Goal: Obtain resource: Obtain resource

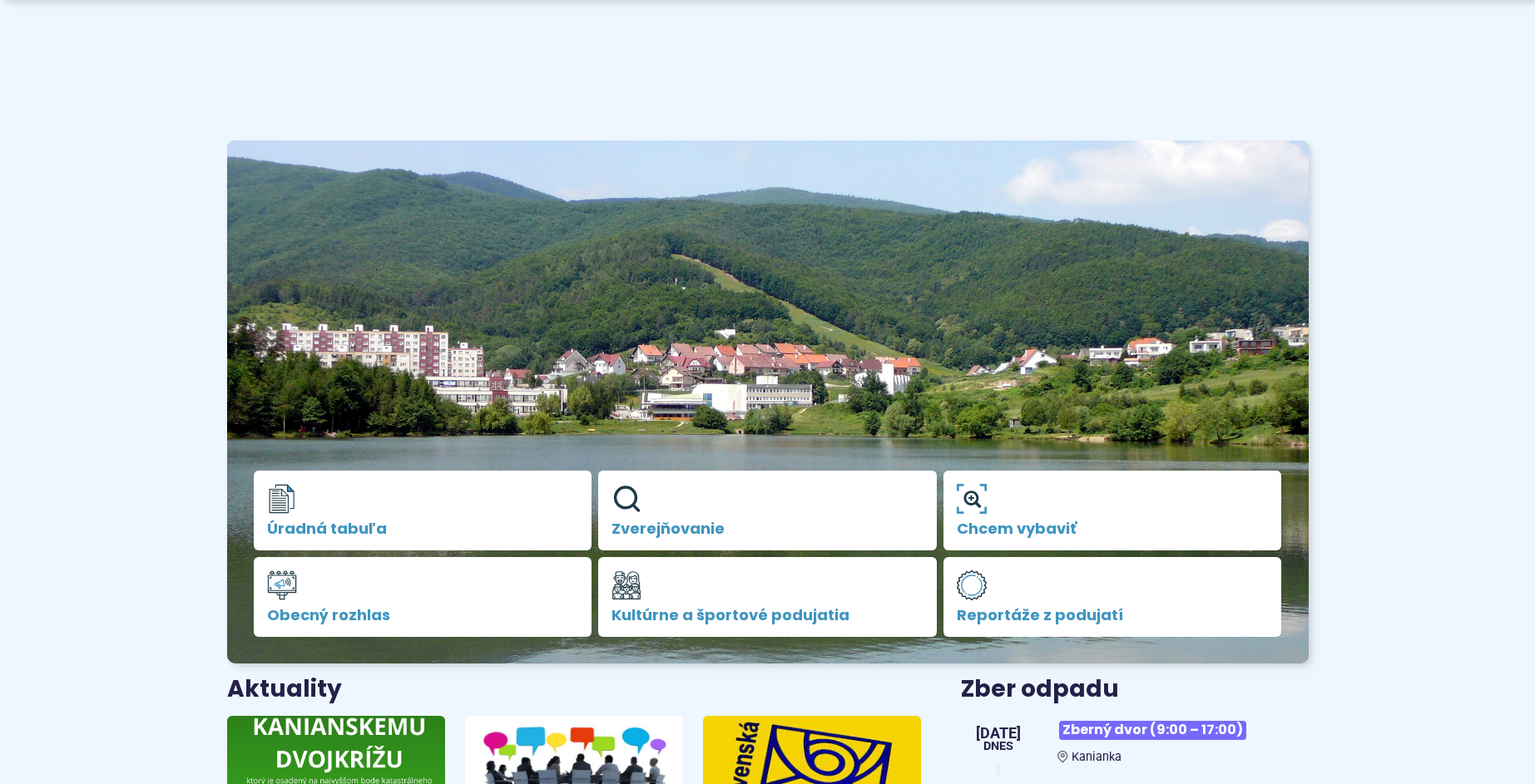
scroll to position [693, 0]
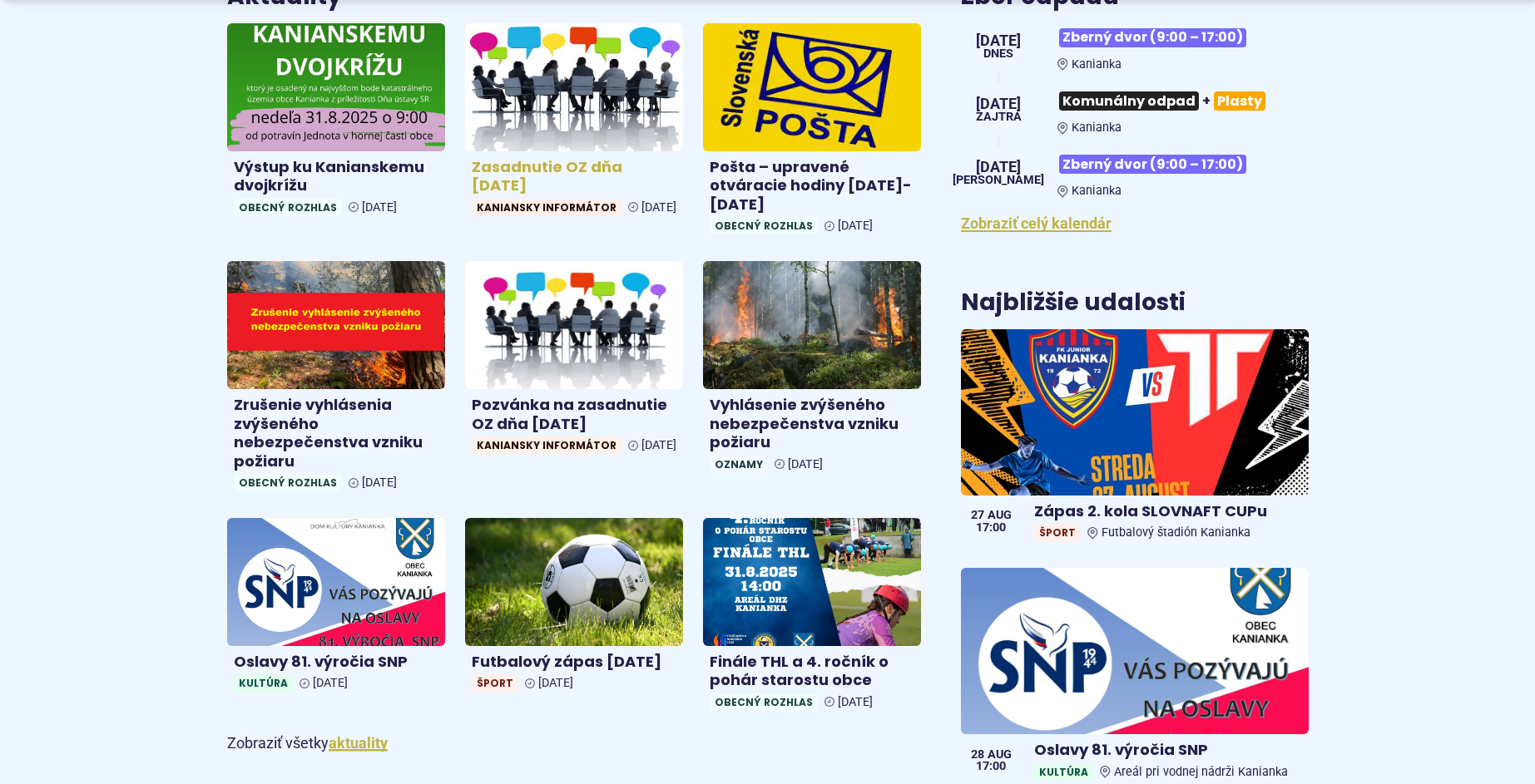
click at [574, 185] on h4 "Zasadnutie OZ dňa 26.8.2025" at bounding box center [574, 176] width 204 height 37
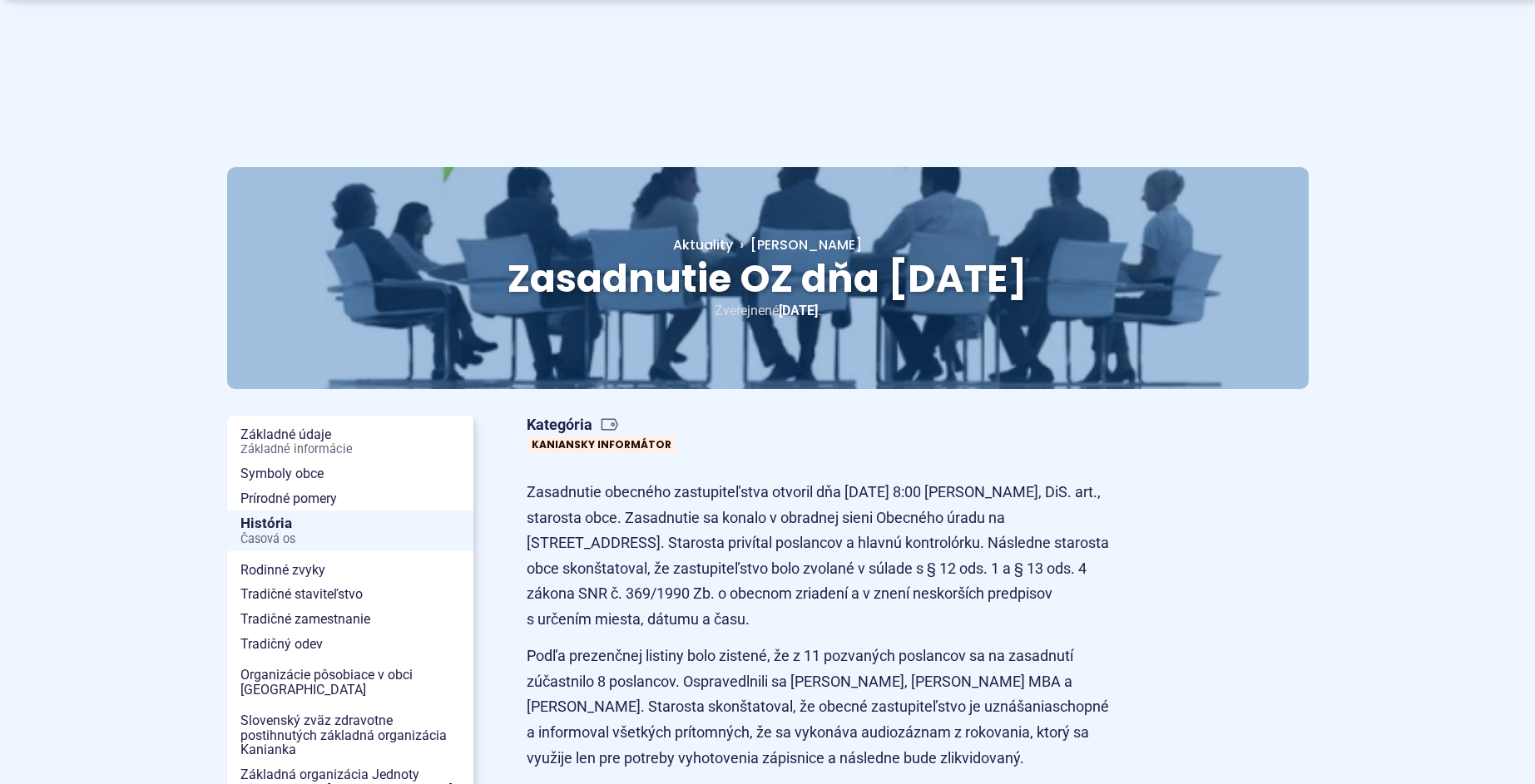
scroll to position [693, 0]
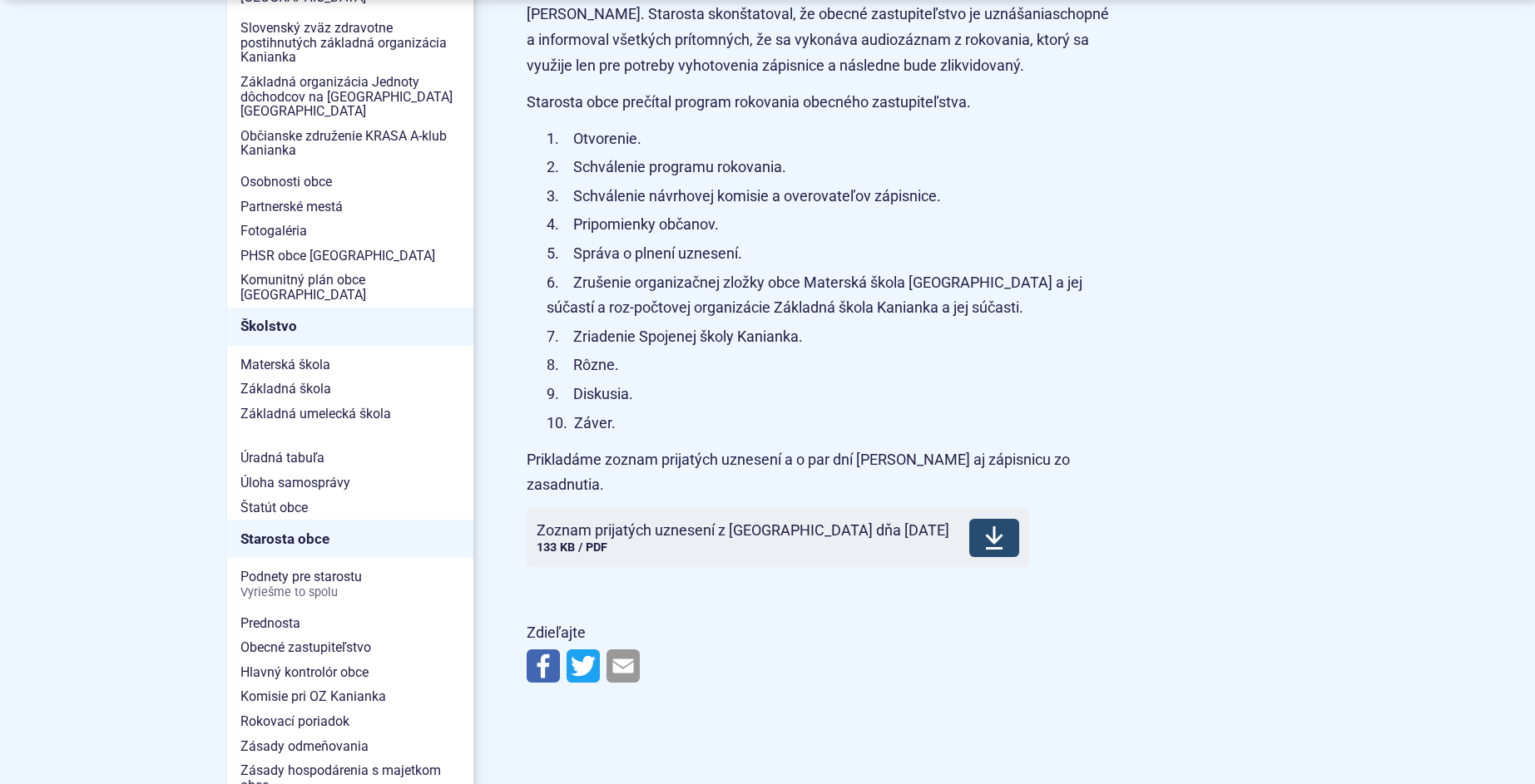
click at [734, 522] on span "Zoznam prijatých uznesení z OZ dňa 26.8.2025" at bounding box center [742, 530] width 412 height 17
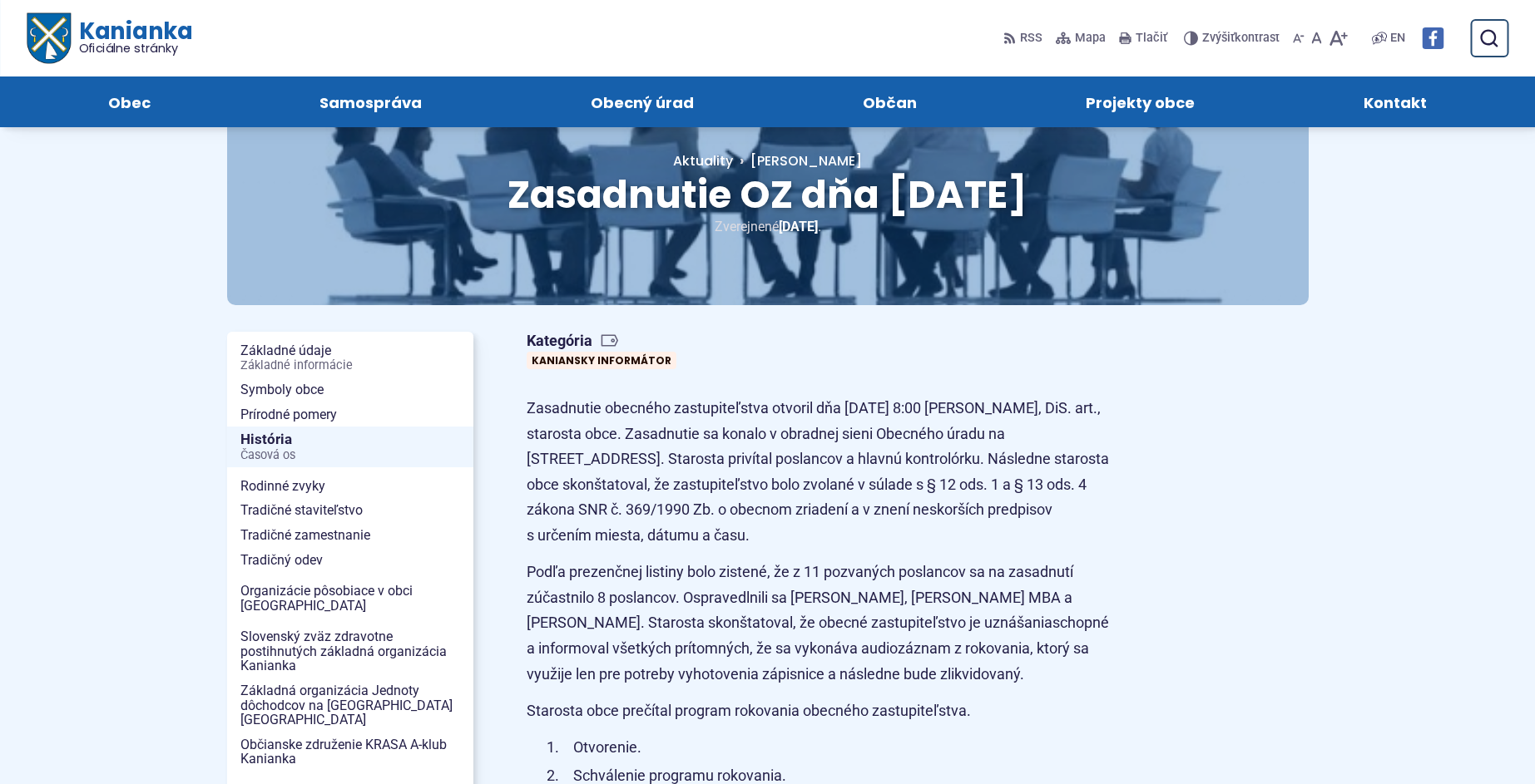
scroll to position [0, 0]
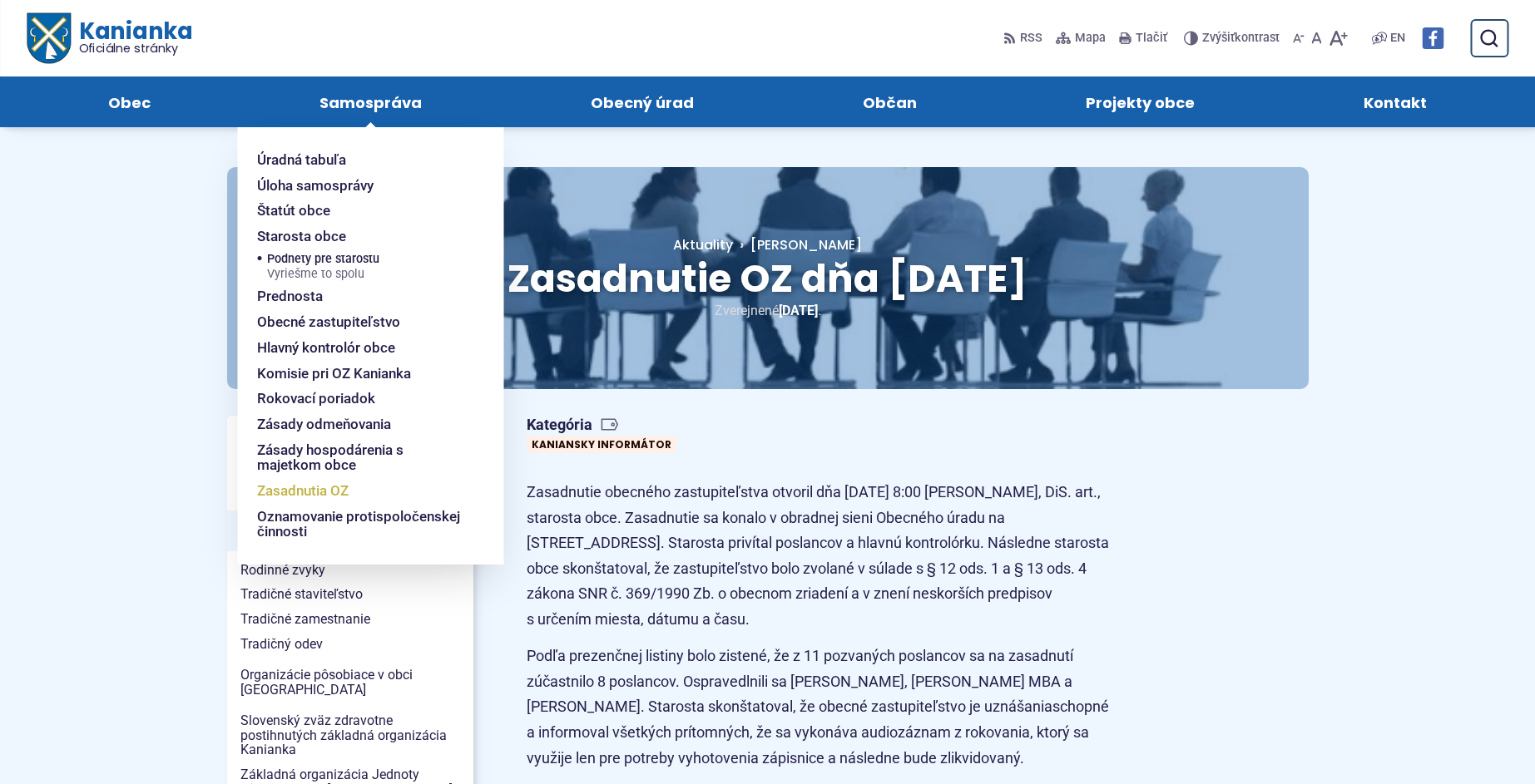
click at [363, 482] on link "Zasadnutia OZ" at bounding box center [360, 491] width 206 height 26
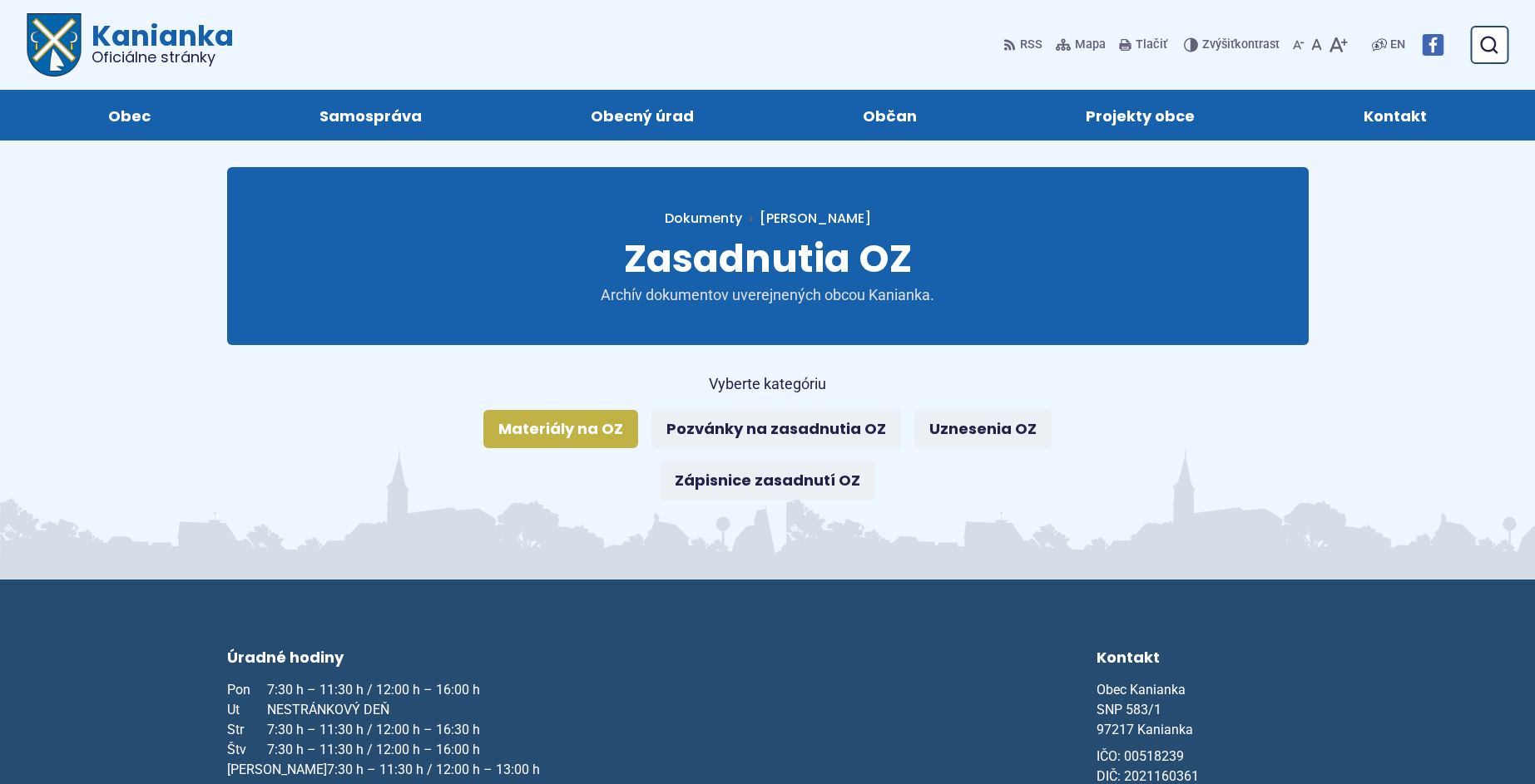
click at [614, 438] on link "Materiály na OZ" at bounding box center [560, 429] width 155 height 38
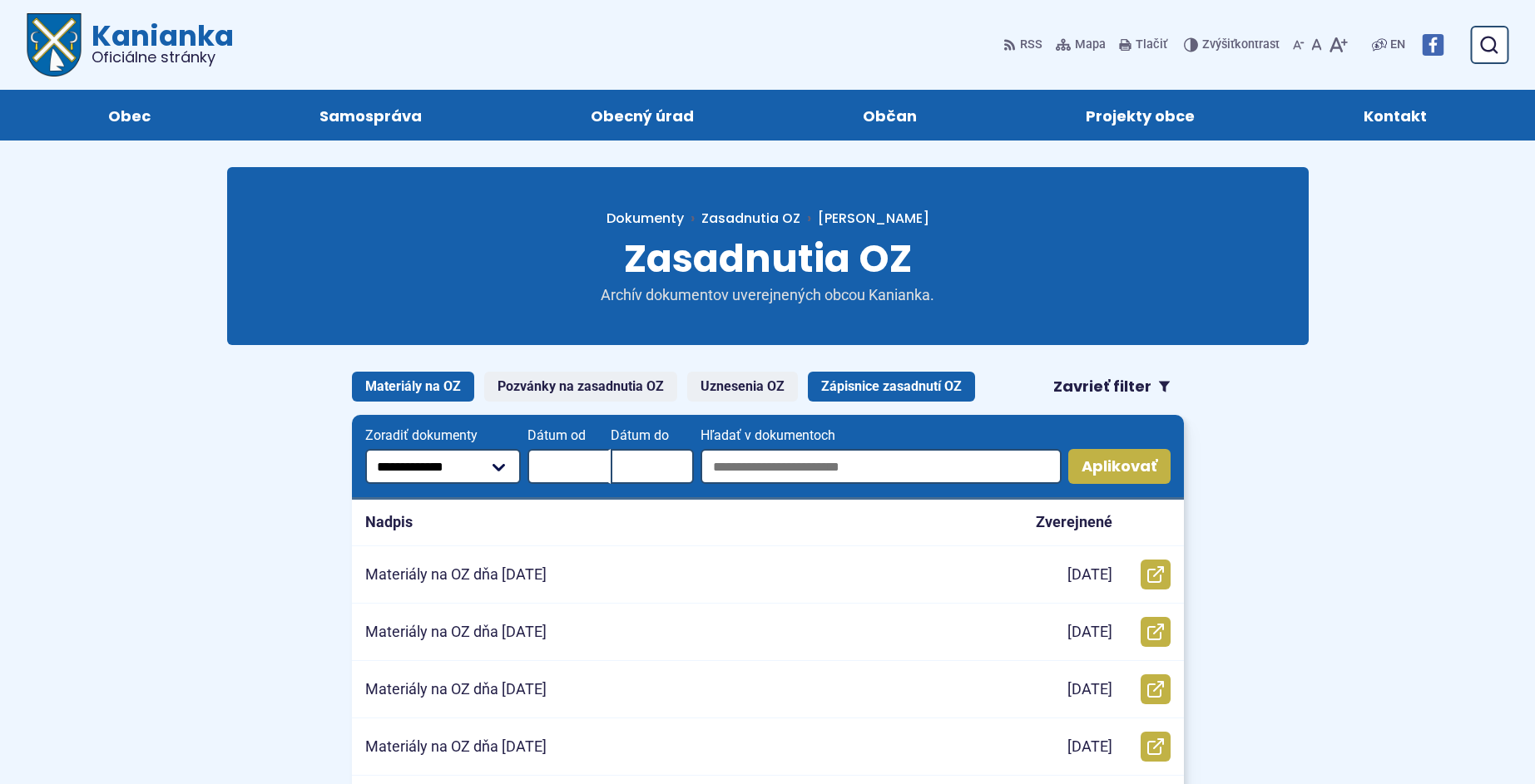
click at [838, 383] on link "Zápisnice zasadnutí OZ" at bounding box center [891, 387] width 167 height 30
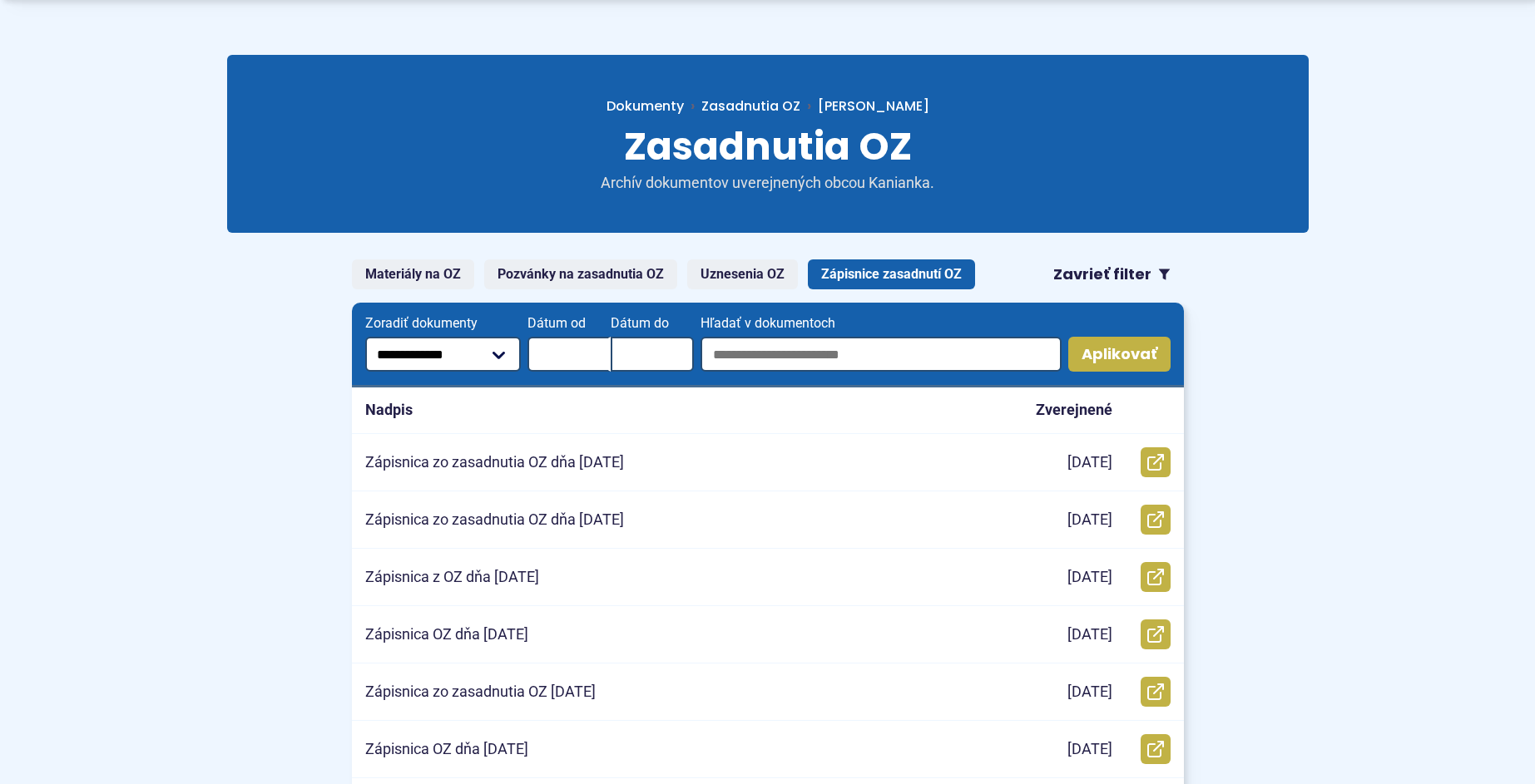
scroll to position [139, 0]
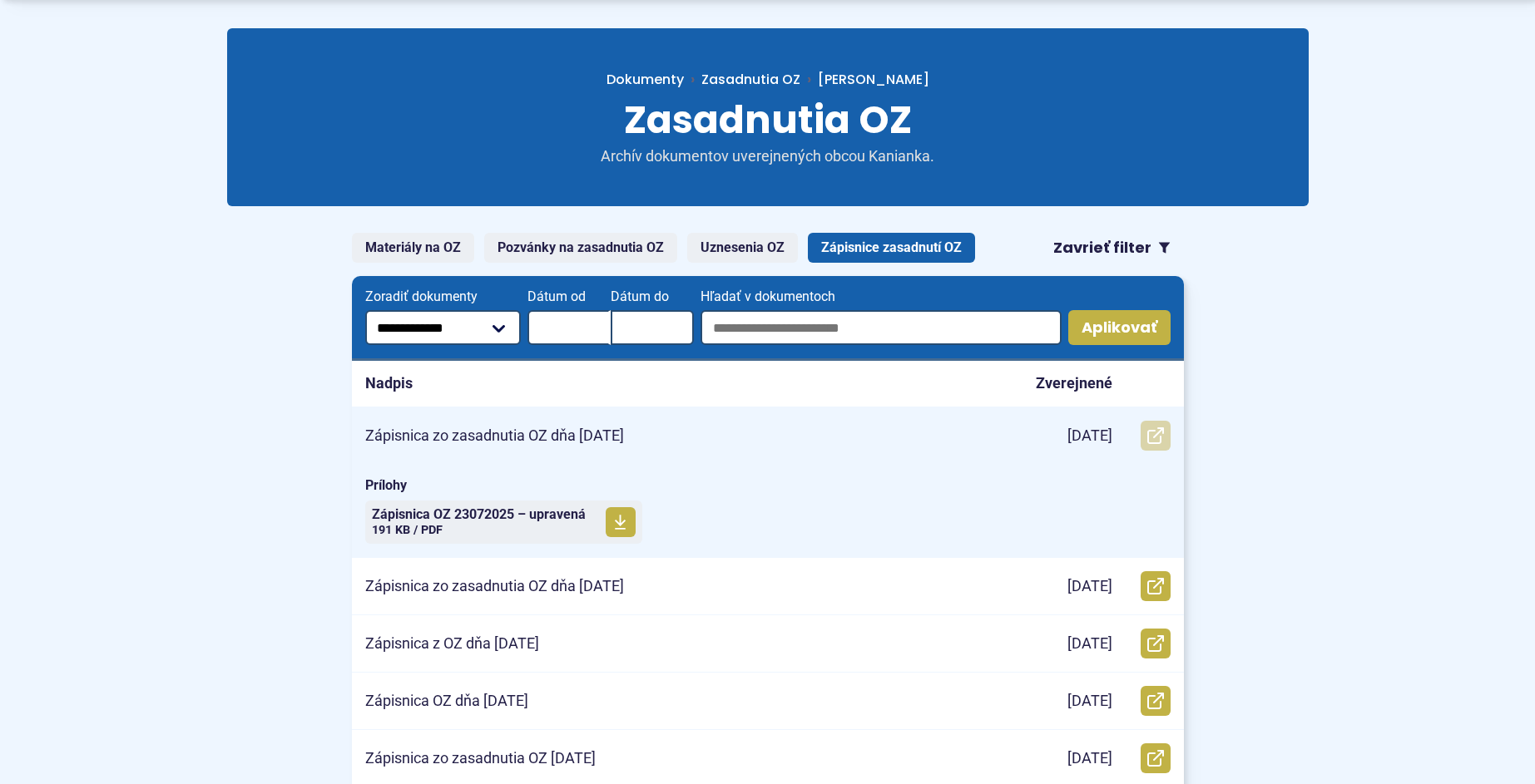
click at [1159, 432] on use at bounding box center [1155, 435] width 17 height 17
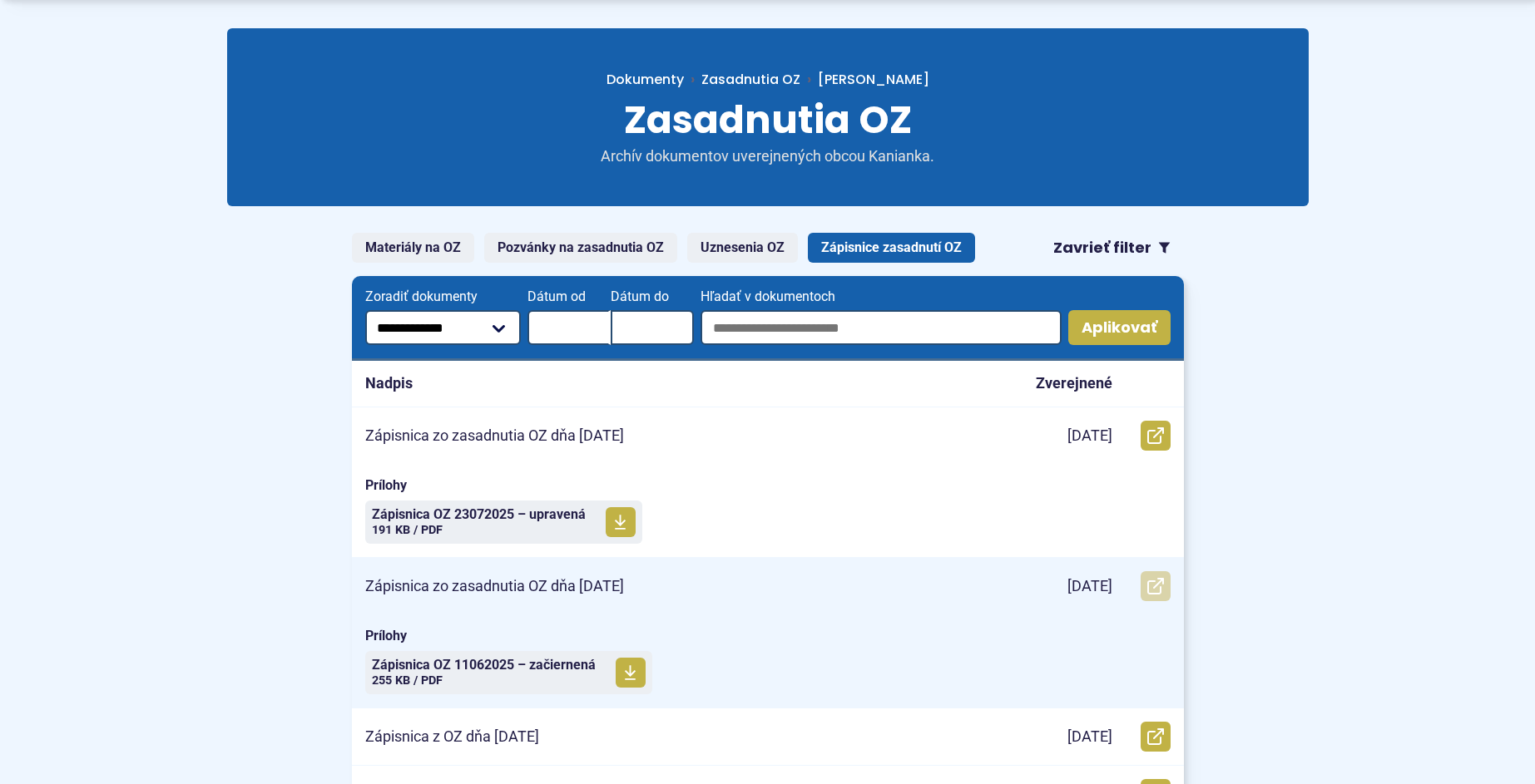
click at [1151, 585] on icon at bounding box center [1155, 586] width 17 height 17
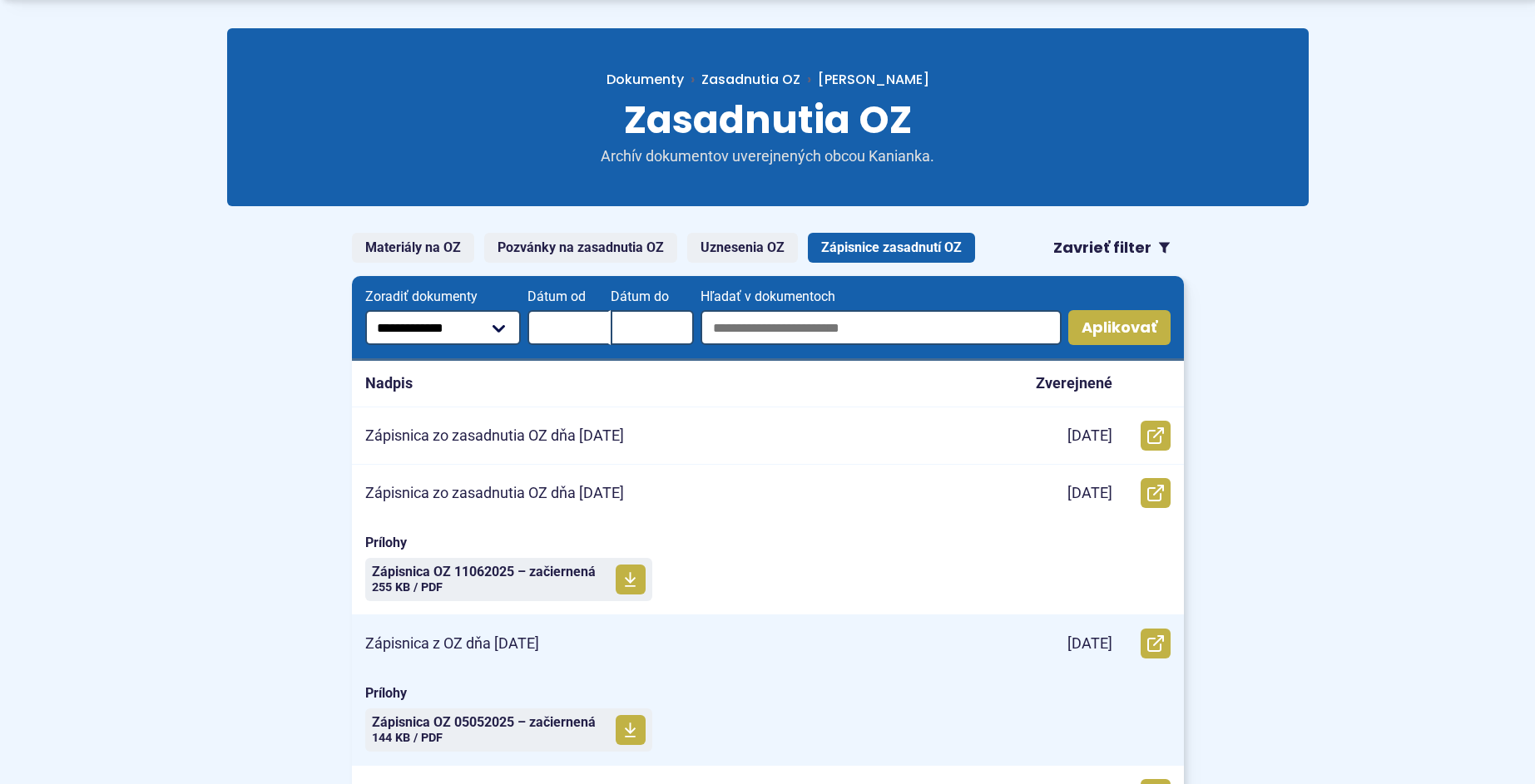
click at [520, 645] on p "Zápisnica z OZ dňa [DATE]" at bounding box center [452, 644] width 173 height 20
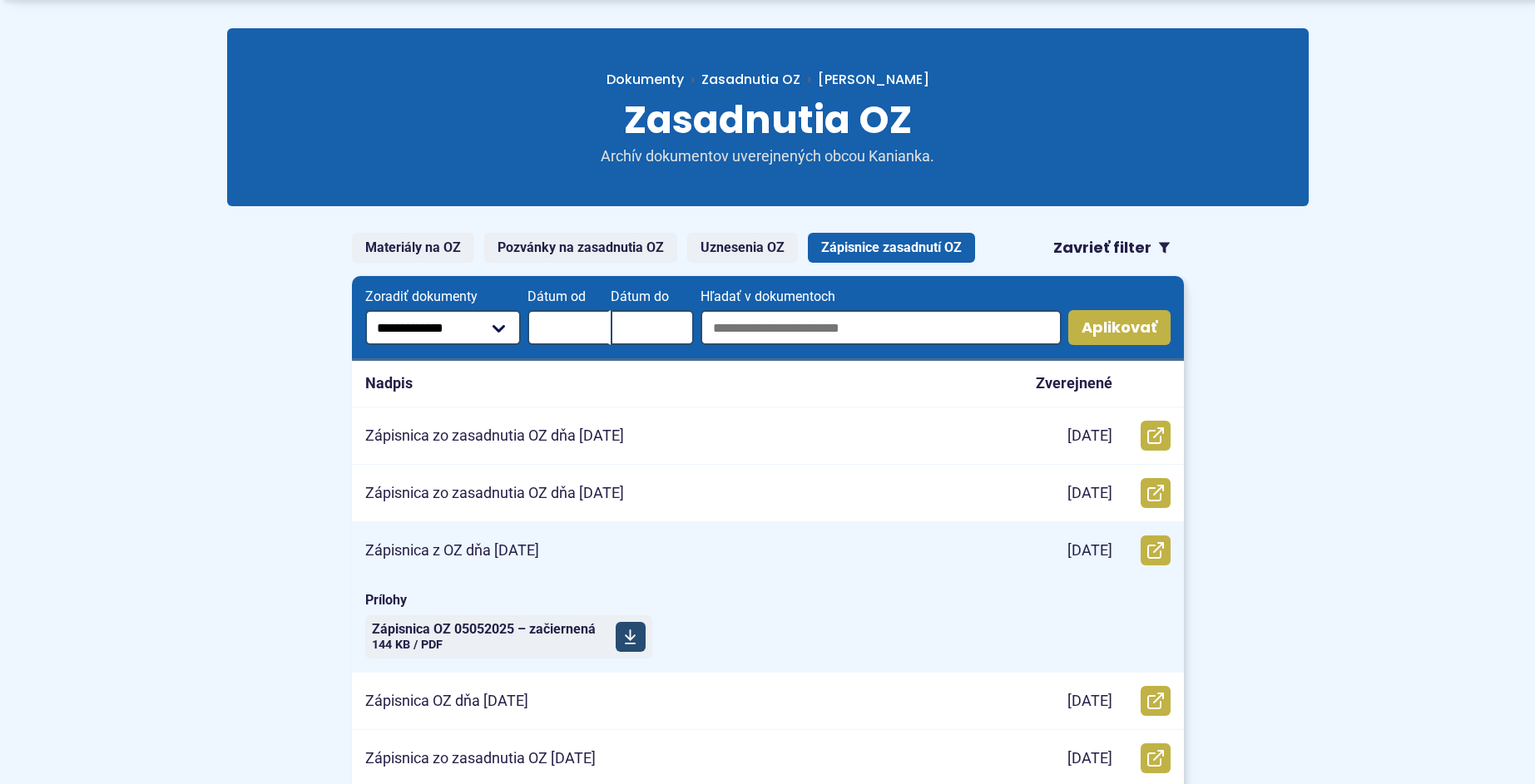
click at [628, 637] on use at bounding box center [630, 637] width 11 height 15
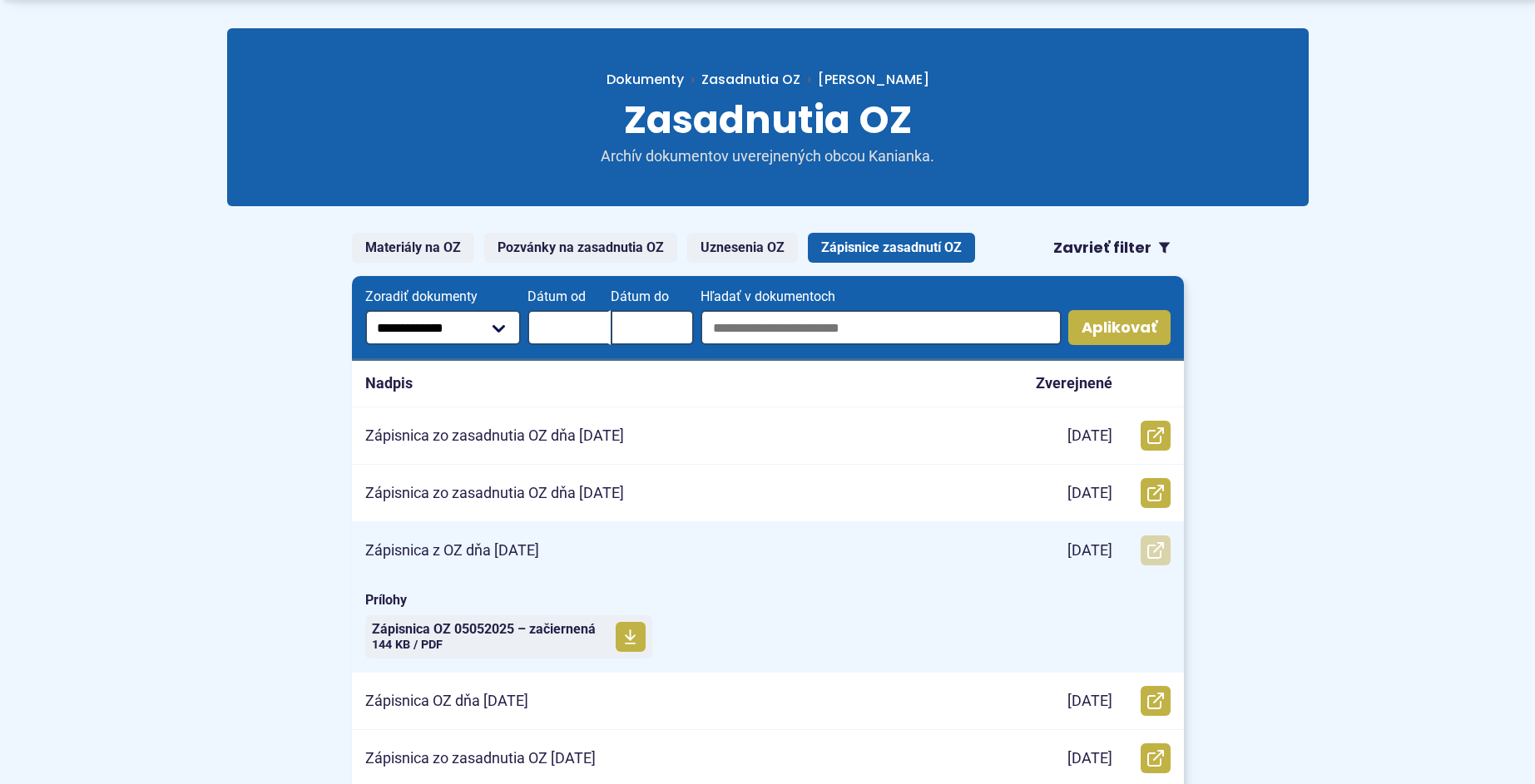
click at [1155, 554] on icon at bounding box center [1155, 551] width 17 height 17
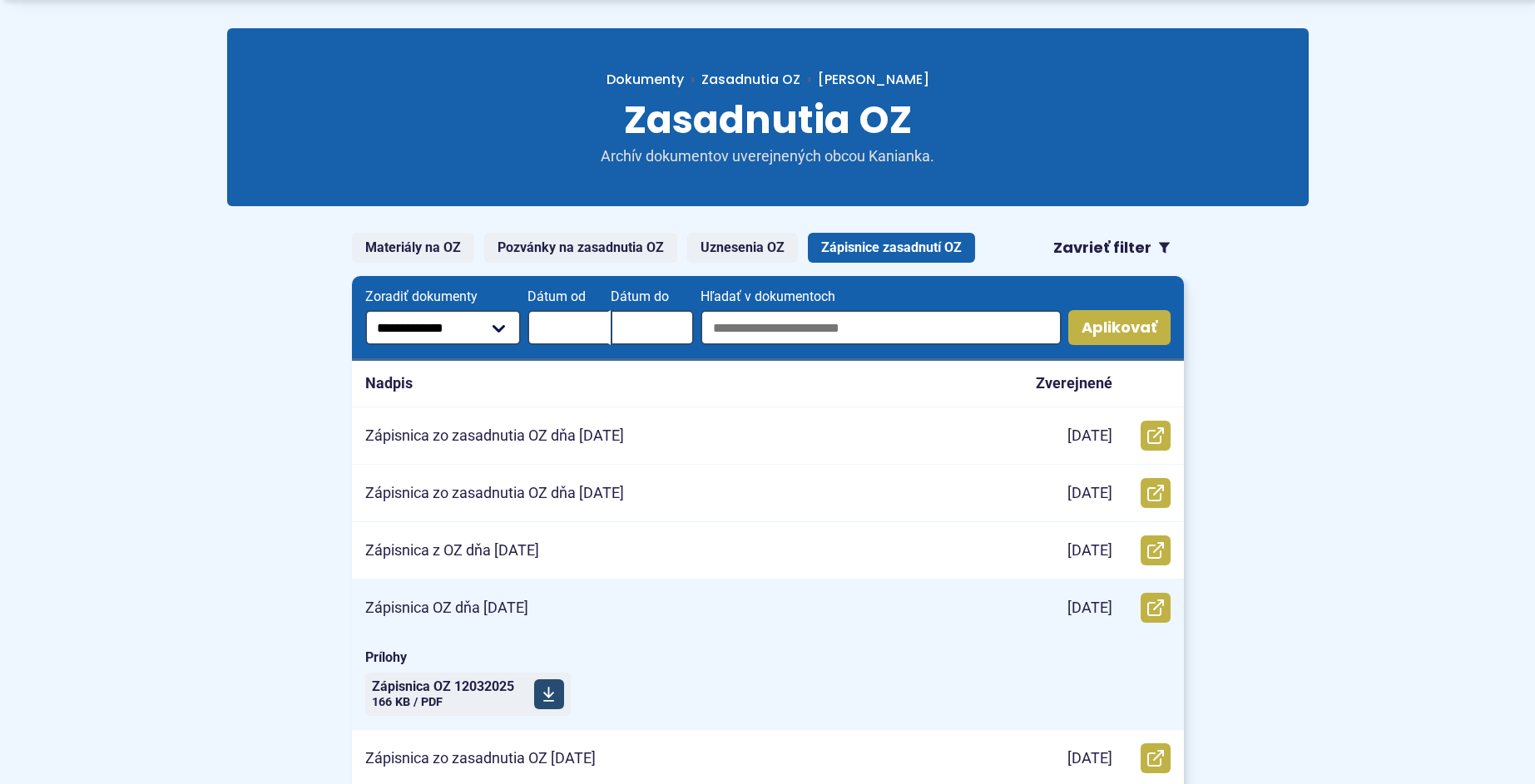
click at [554, 701] on article "Zápisnica OZ dňa 12.03.2025 12.3.2025 Otvoriť document Zápisnica OZ dňa 12.03.2…" at bounding box center [768, 654] width 832 height 150
click at [536, 683] on span at bounding box center [549, 695] width 30 height 30
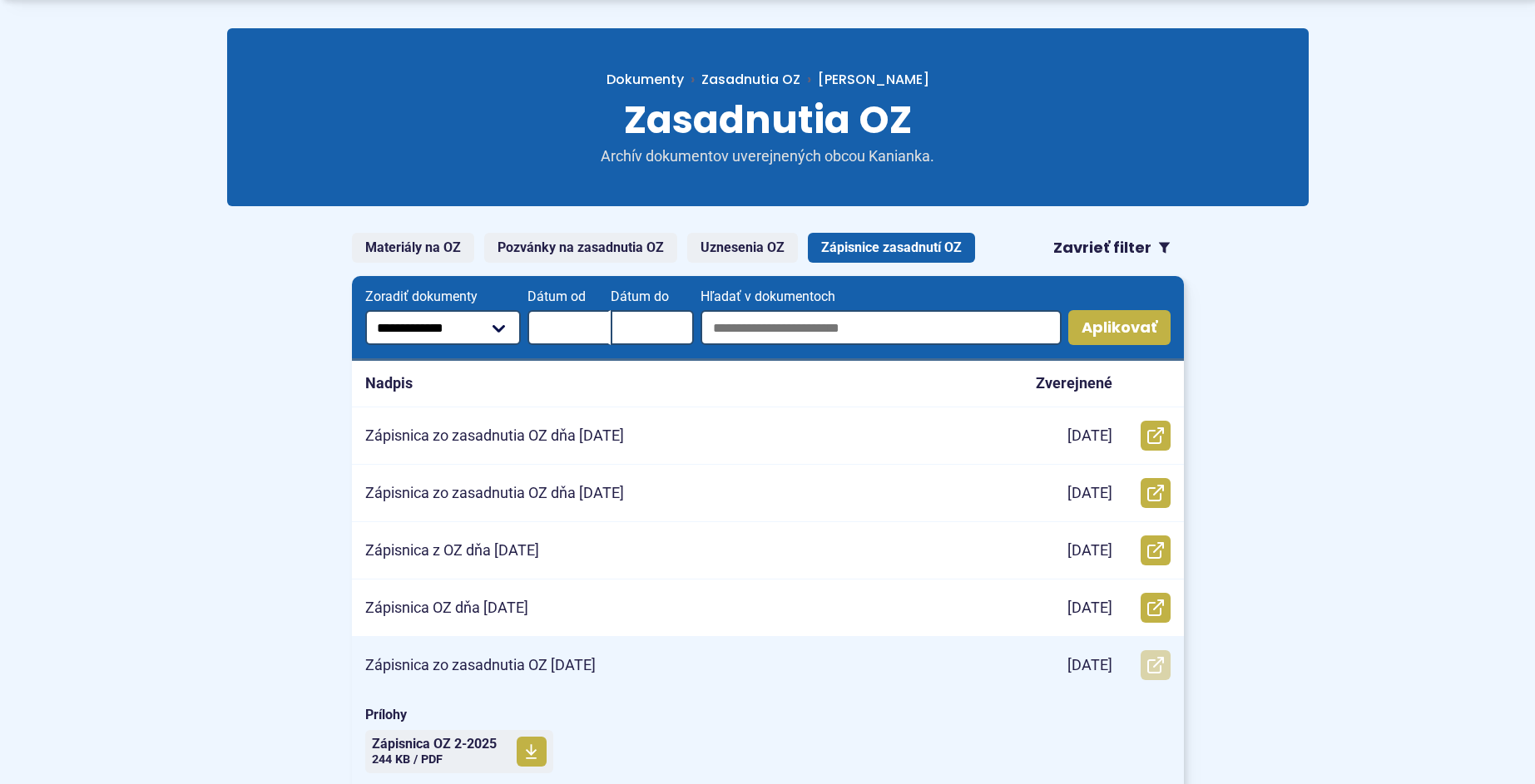
click at [1151, 669] on icon at bounding box center [1155, 666] width 17 height 17
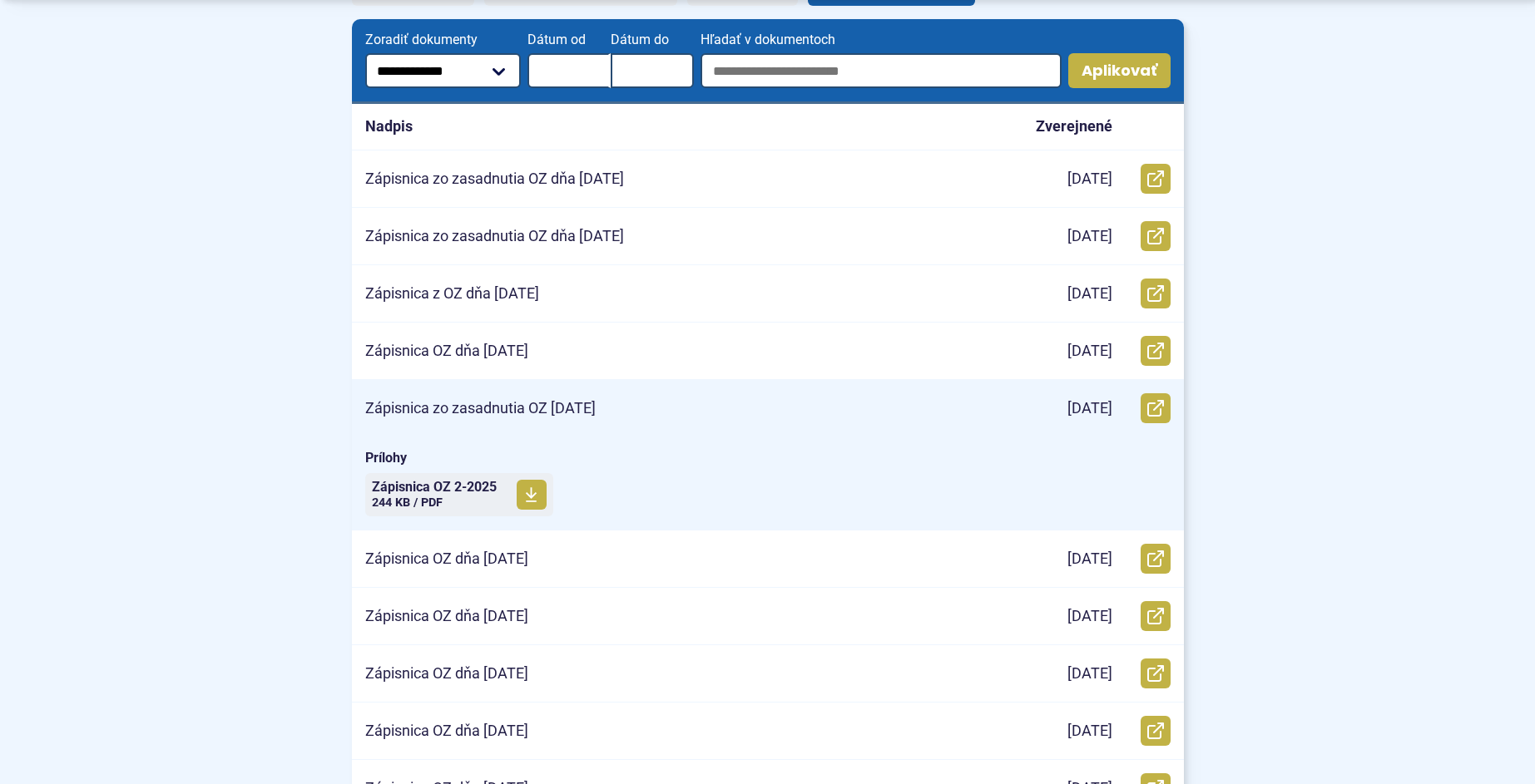
scroll to position [398, 0]
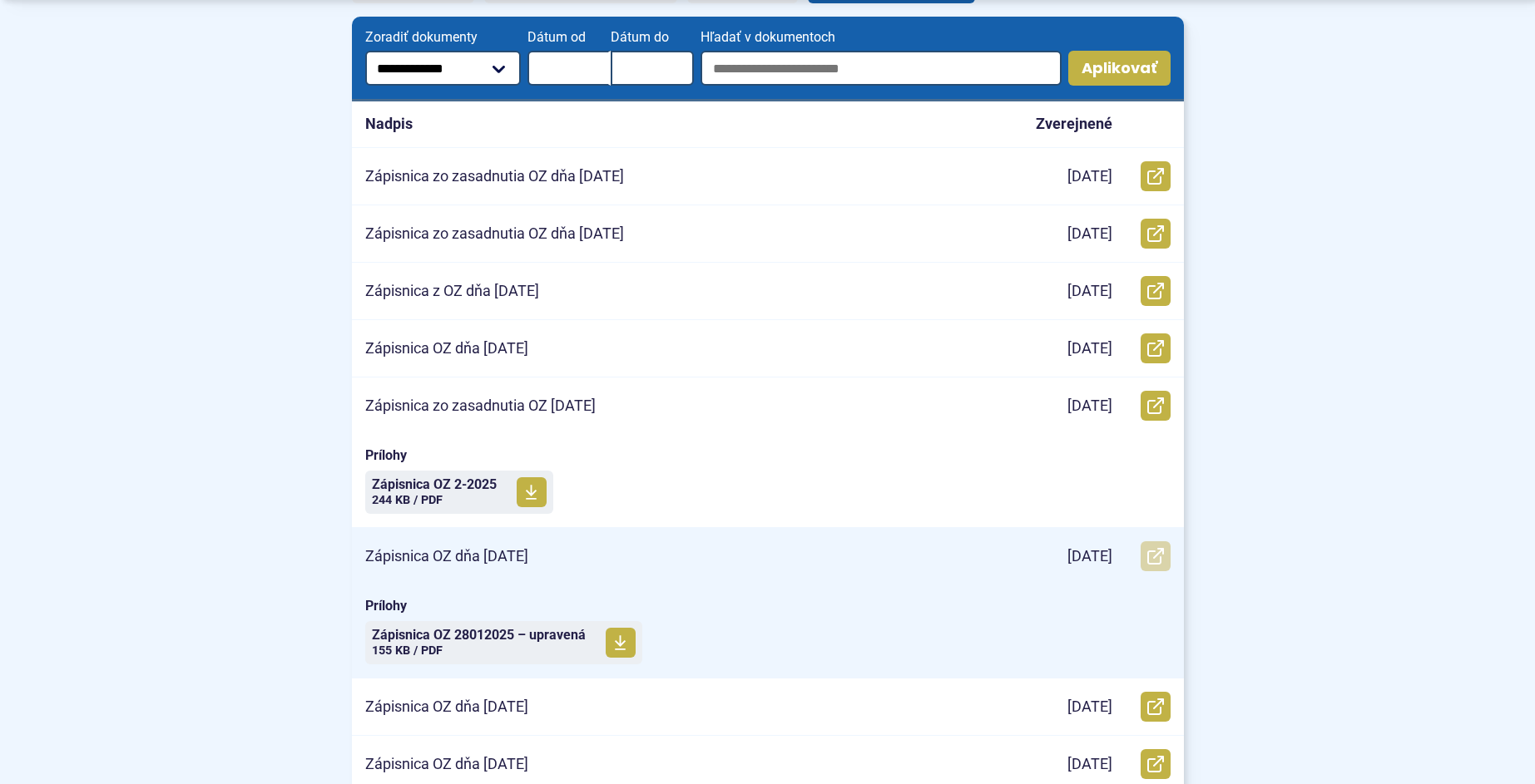
click at [1158, 559] on icon at bounding box center [1155, 557] width 17 height 17
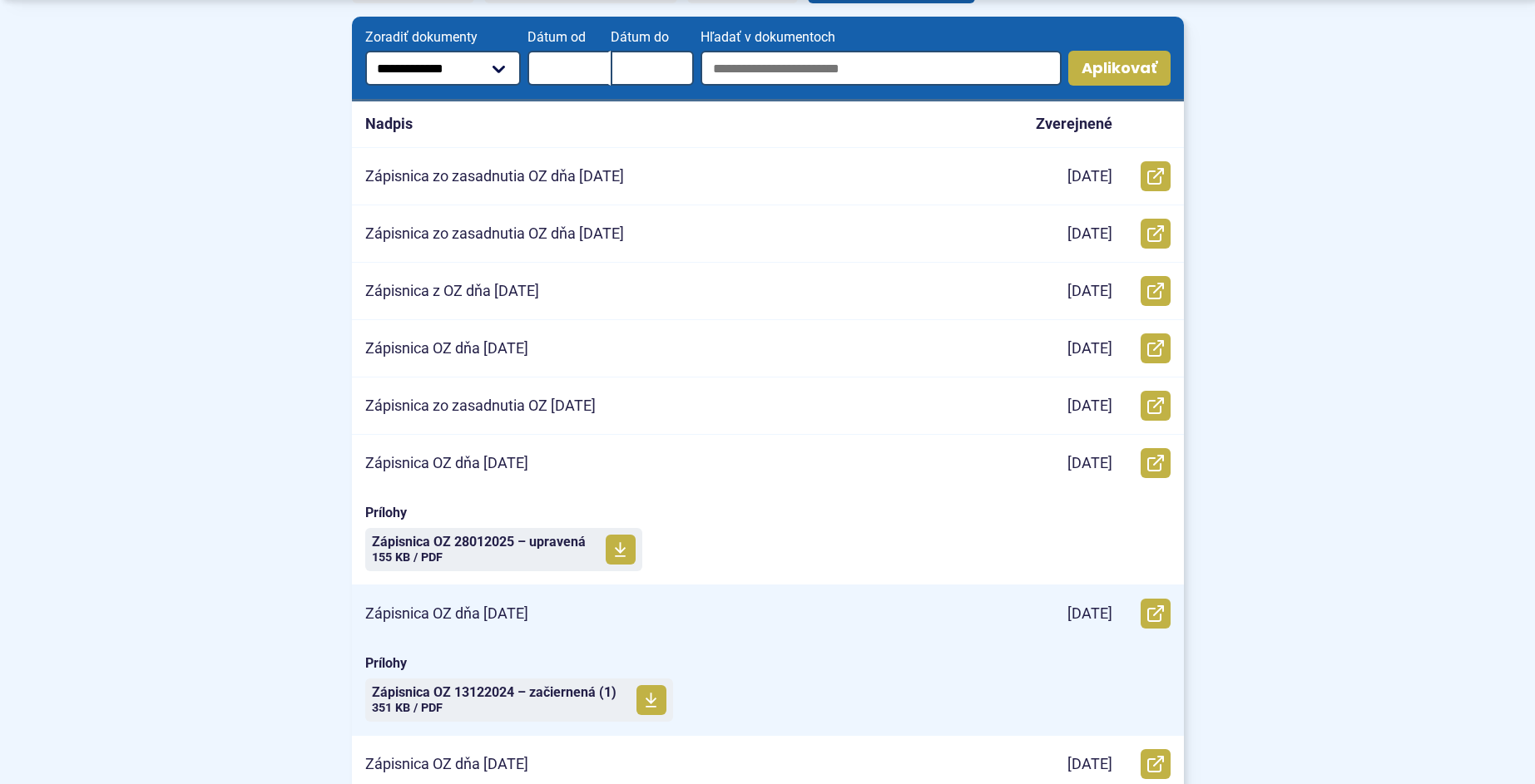
click at [593, 612] on div "Zápisnica OZ dňa 13.12.2024" at bounding box center [676, 613] width 649 height 57
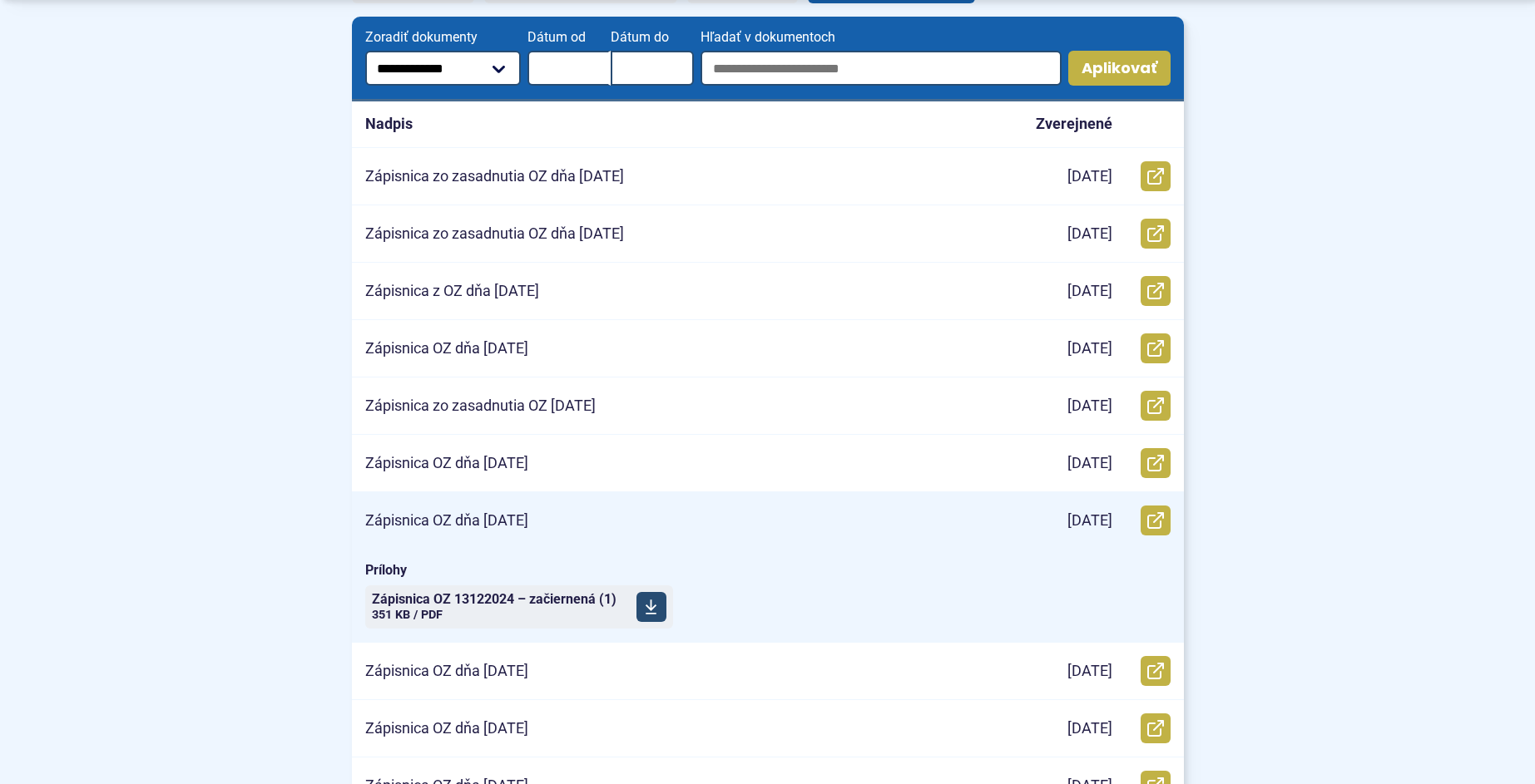
click at [653, 606] on use at bounding box center [651, 607] width 11 height 15
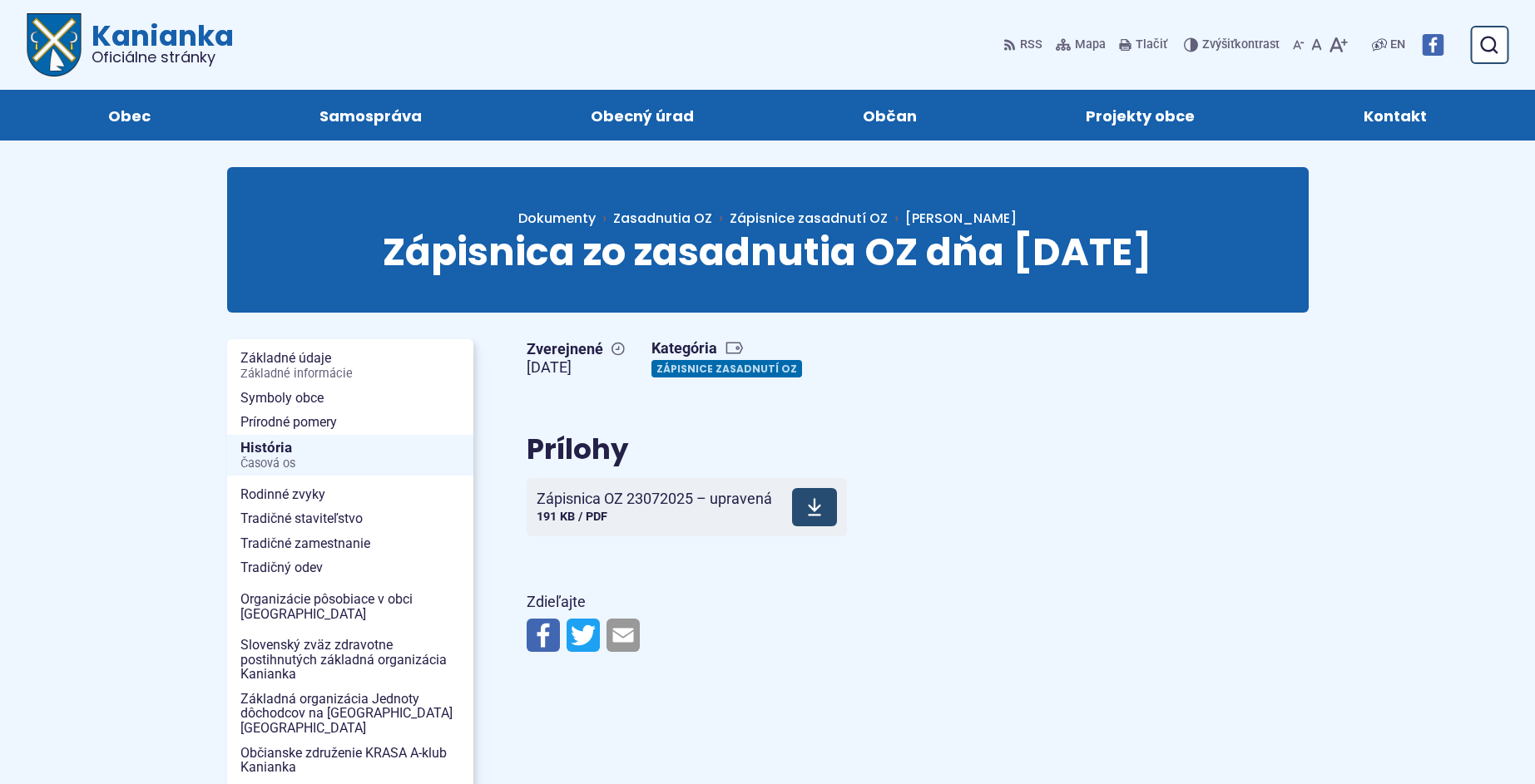
click at [650, 526] on link "Stiahnuť súbor Zápisnica OZ 23072025 – upravená 191 KB / PDF" at bounding box center [686, 507] width 320 height 58
click at [821, 520] on span at bounding box center [825, 507] width 45 height 38
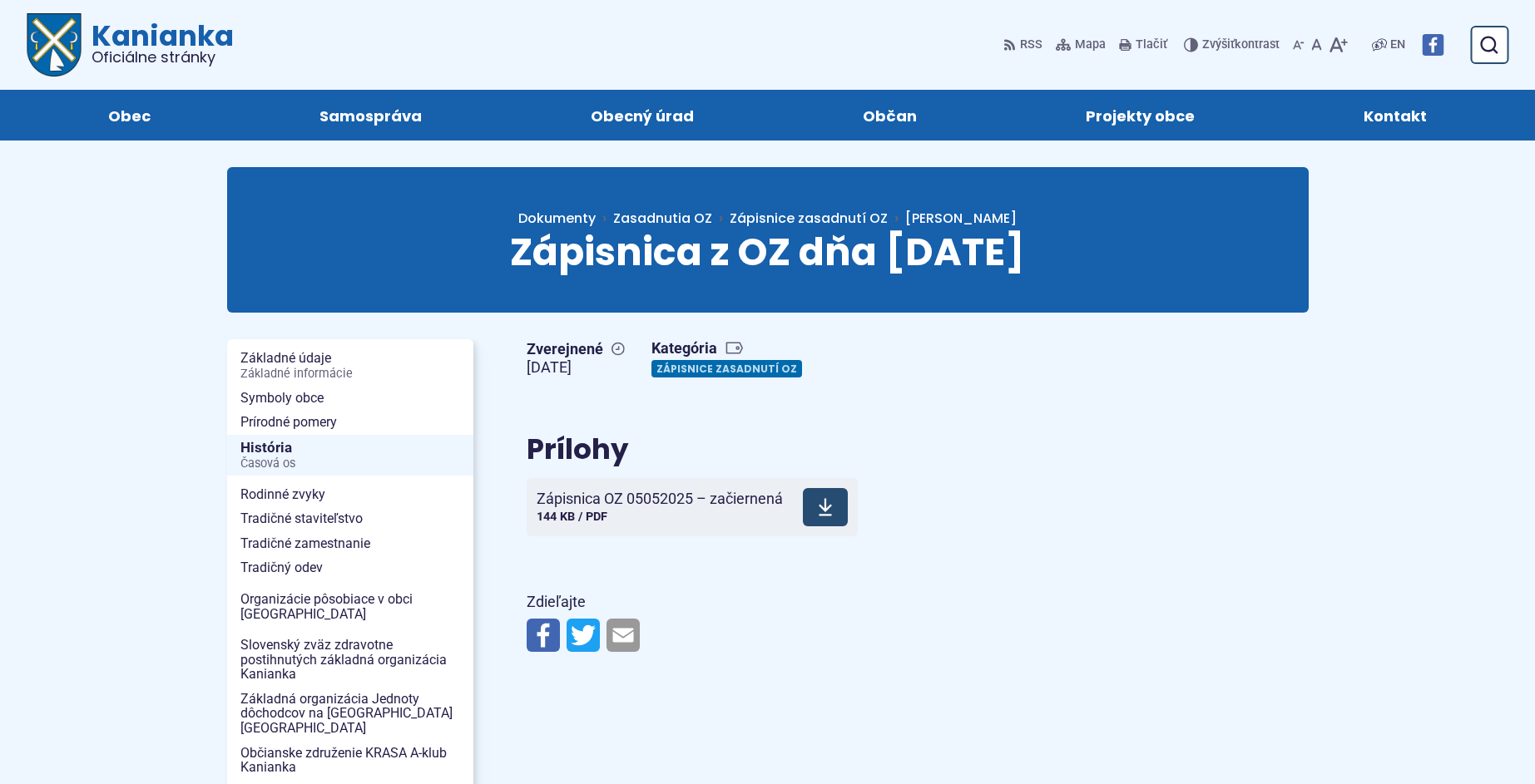
click at [826, 512] on icon at bounding box center [825, 506] width 15 height 20
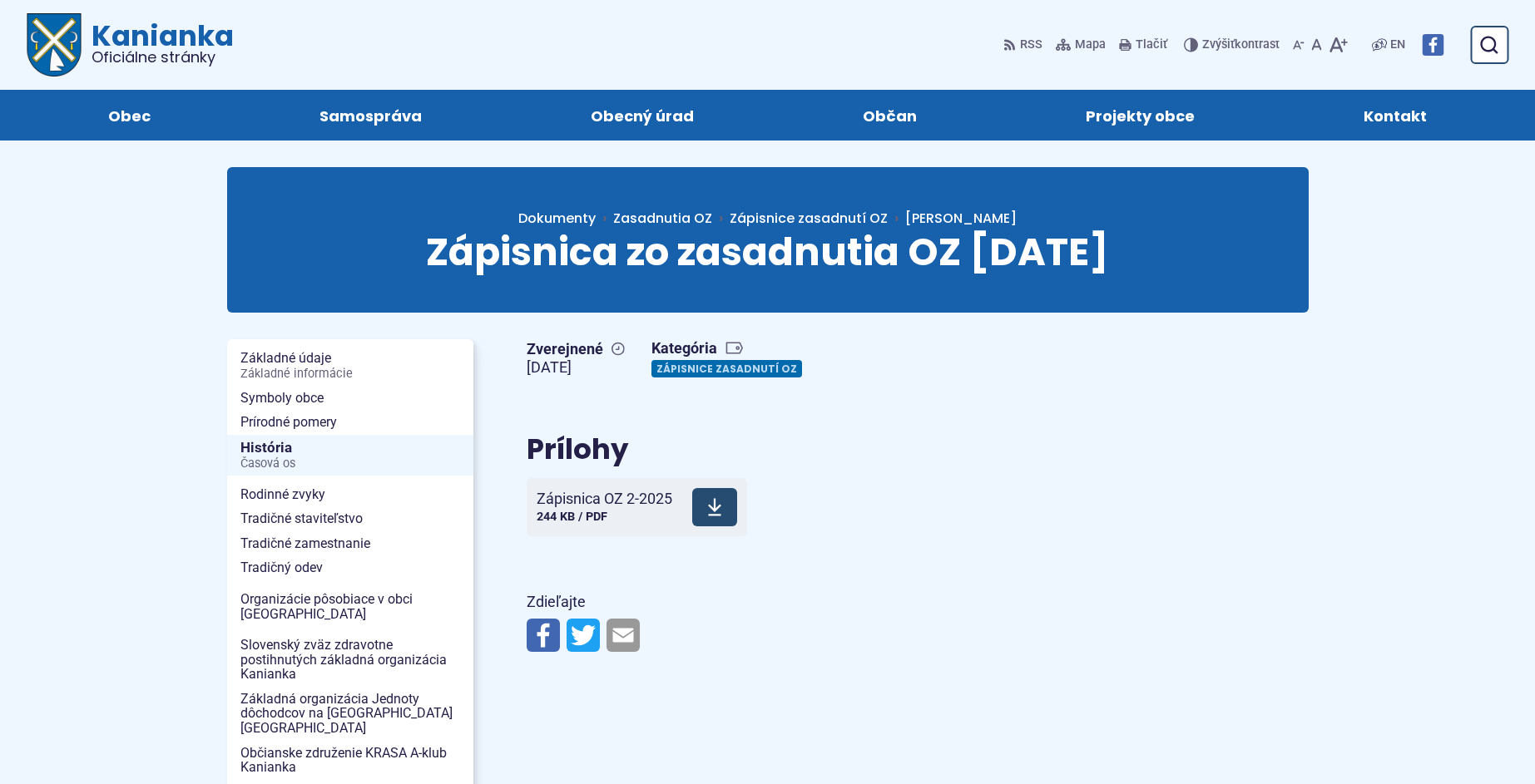
click at [705, 512] on span at bounding box center [714, 507] width 45 height 38
